Goal: Transaction & Acquisition: Download file/media

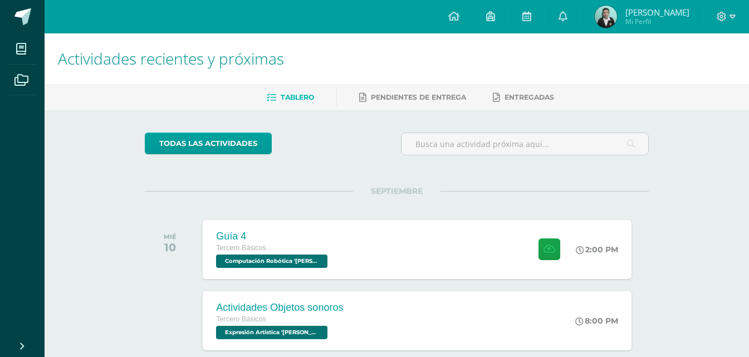
scroll to position [56, 0]
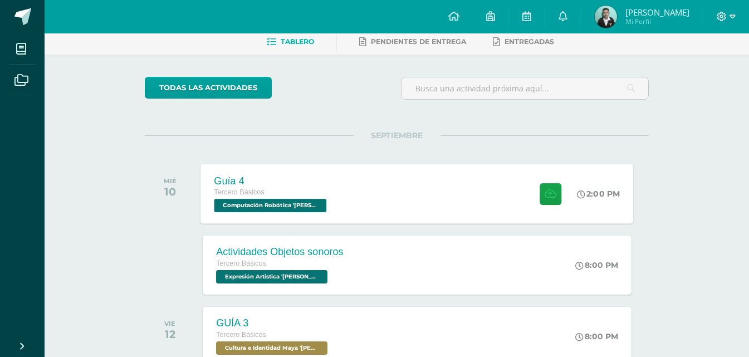
click at [243, 168] on div "Guía 4 Tercero Básicos Computación Robótica '[PERSON_NAME]'" at bounding box center [272, 194] width 142 height 60
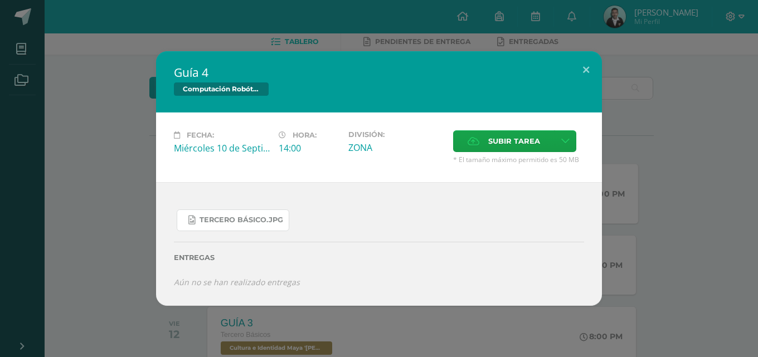
click at [229, 228] on link "Tercero Básico.jpg" at bounding box center [233, 220] width 113 height 22
click at [223, 15] on div "Guía 4 Computación Robótica Fecha: [DATE] Hora: 14:00 División: Subir tarea" at bounding box center [379, 178] width 758 height 357
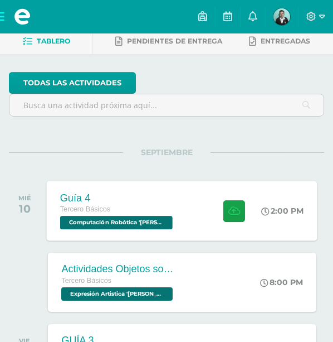
click at [100, 199] on div "Guía 4" at bounding box center [117, 198] width 115 height 12
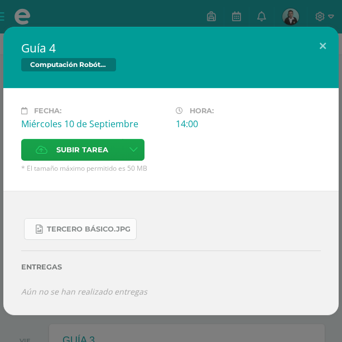
click at [45, 239] on link "Tercero Básico.jpg" at bounding box center [80, 229] width 113 height 22
click at [110, 22] on div "Guía 4 Computación Robótica Fecha: [DATE] Hora: 14:00 División: Subir tarea" at bounding box center [171, 171] width 342 height 342
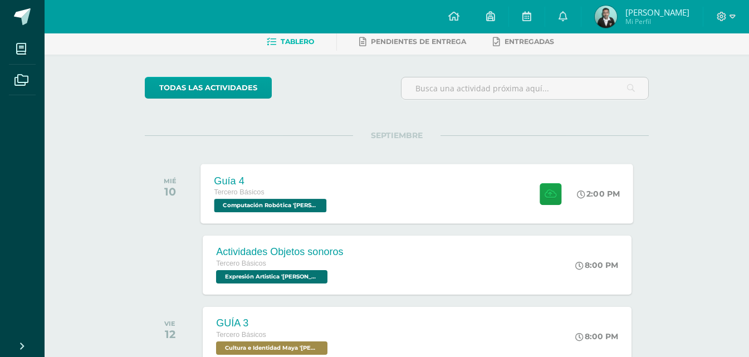
click at [339, 212] on div "Guía 4 Tercero Básicos Computación Robótica '[PERSON_NAME]'" at bounding box center [272, 194] width 142 height 60
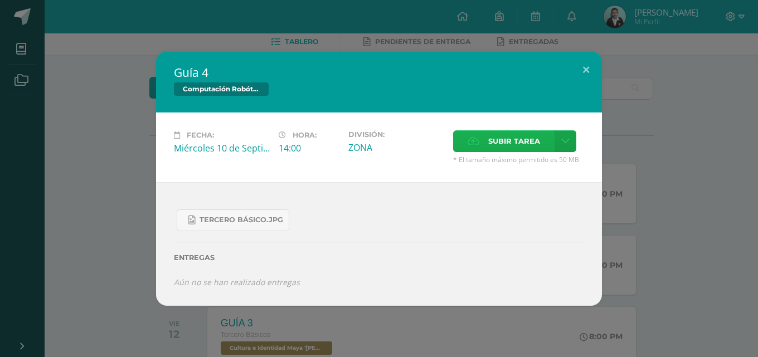
click at [464, 135] on label "Subir tarea" at bounding box center [503, 141] width 101 height 22
click at [0, 0] on input "Subir tarea" at bounding box center [0, 0] width 0 height 0
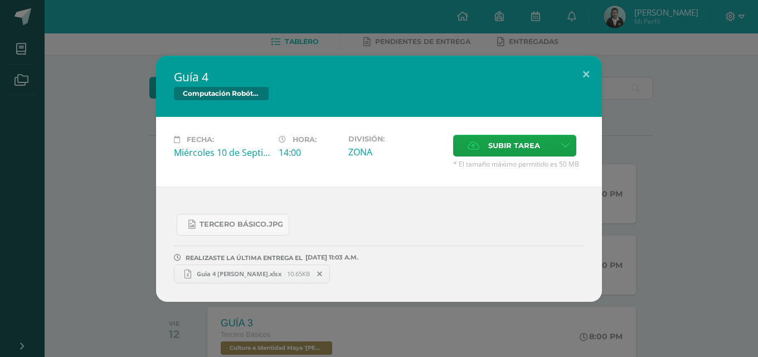
click at [107, 217] on div "Guía 4 Computación Robótica Fecha: [DATE] Hora: 14:00 División: Subir tarea" at bounding box center [378, 179] width 749 height 246
